Goal: Task Accomplishment & Management: Manage account settings

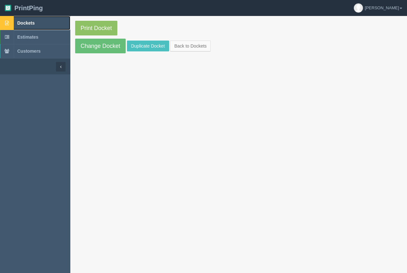
click at [23, 25] on span "Dockets" at bounding box center [25, 22] width 17 height 5
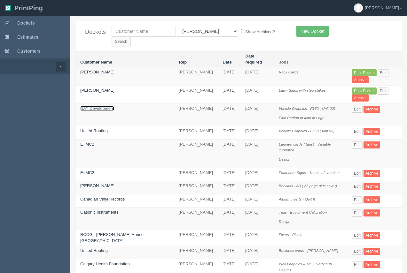
click at [96, 106] on link "NAY Development" at bounding box center [97, 108] width 34 height 5
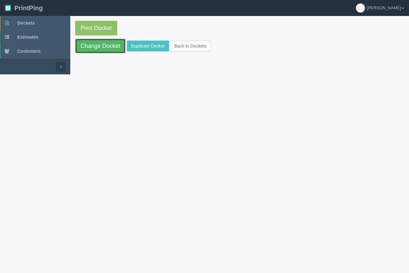
click at [108, 48] on link "Change Docket" at bounding box center [100, 46] width 50 height 15
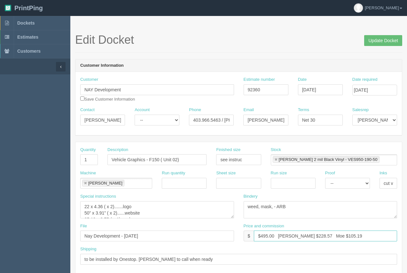
click at [266, 238] on input "$495.00 Arif $228.57 Moe $105.19" at bounding box center [325, 236] width 143 height 11
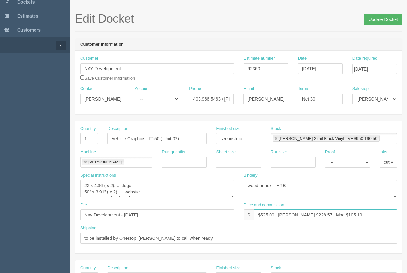
scroll to position [32, 0]
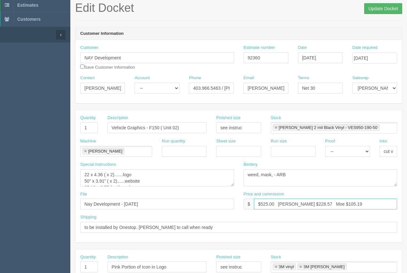
type input "$525.00 Arif $228.57 Moe $105.19"
click at [378, 9] on input "Update Docket" at bounding box center [383, 8] width 38 height 11
